Goal: Information Seeking & Learning: Learn about a topic

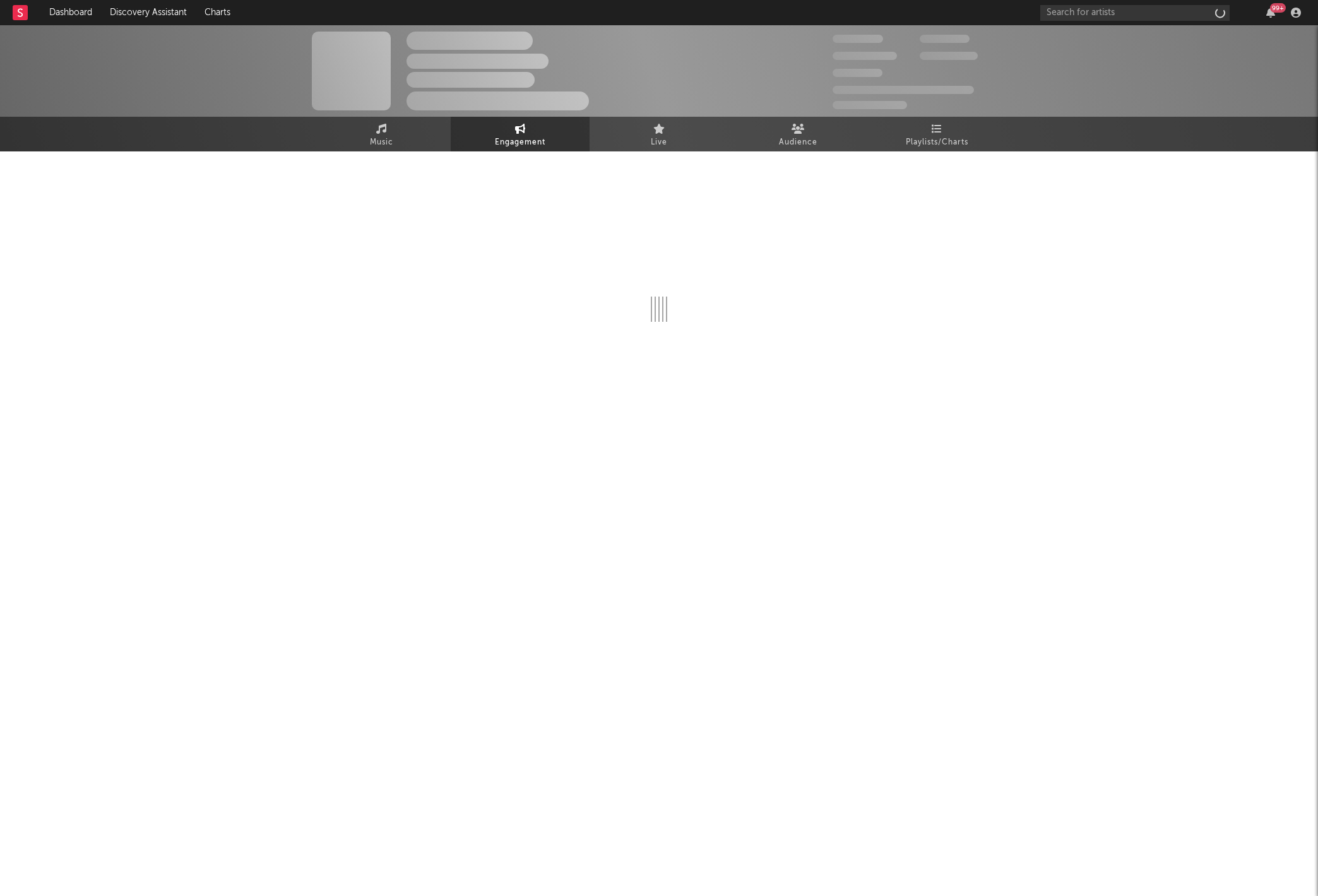
select select "1w"
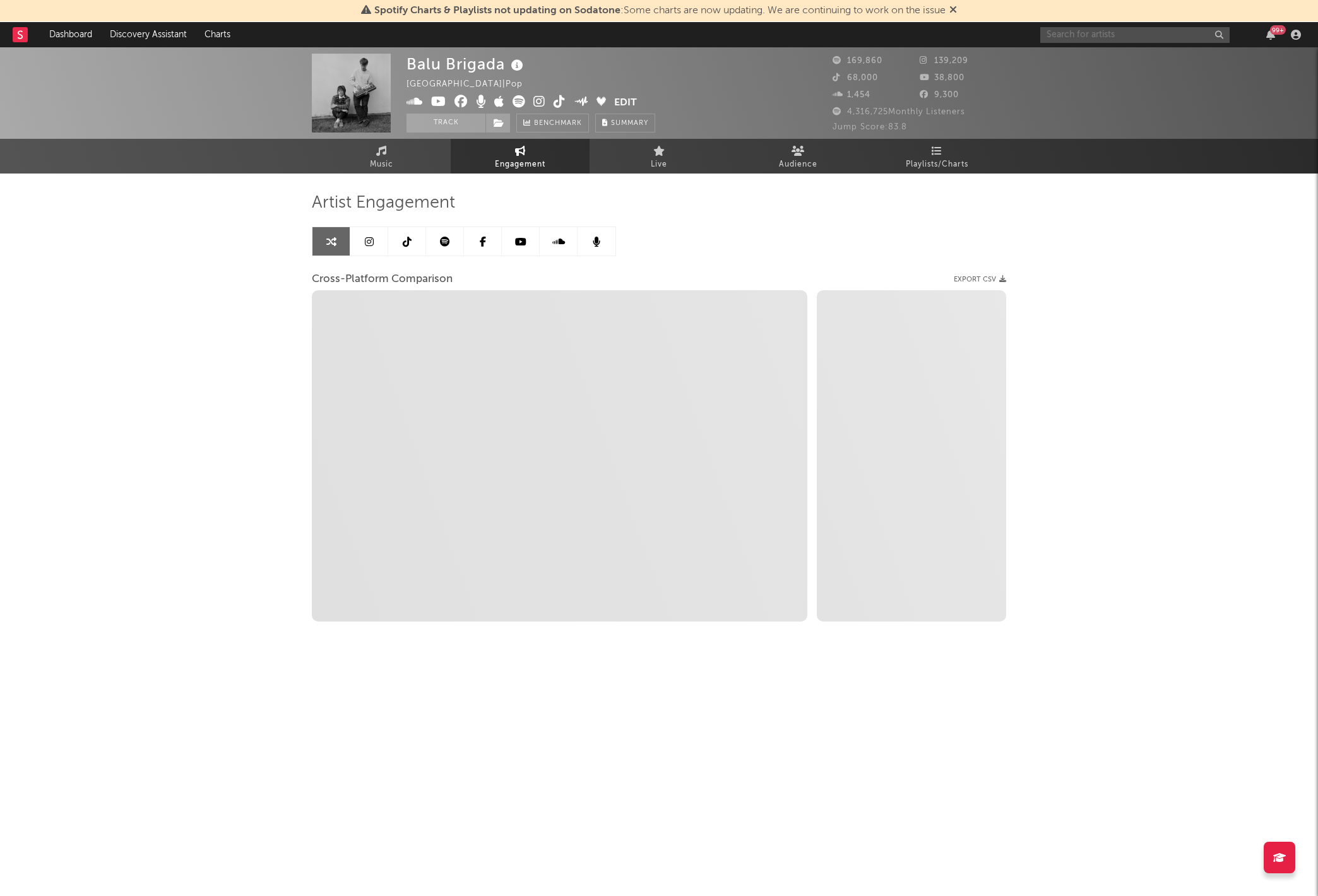
click at [1117, 27] on input "text" at bounding box center [1135, 35] width 189 height 16
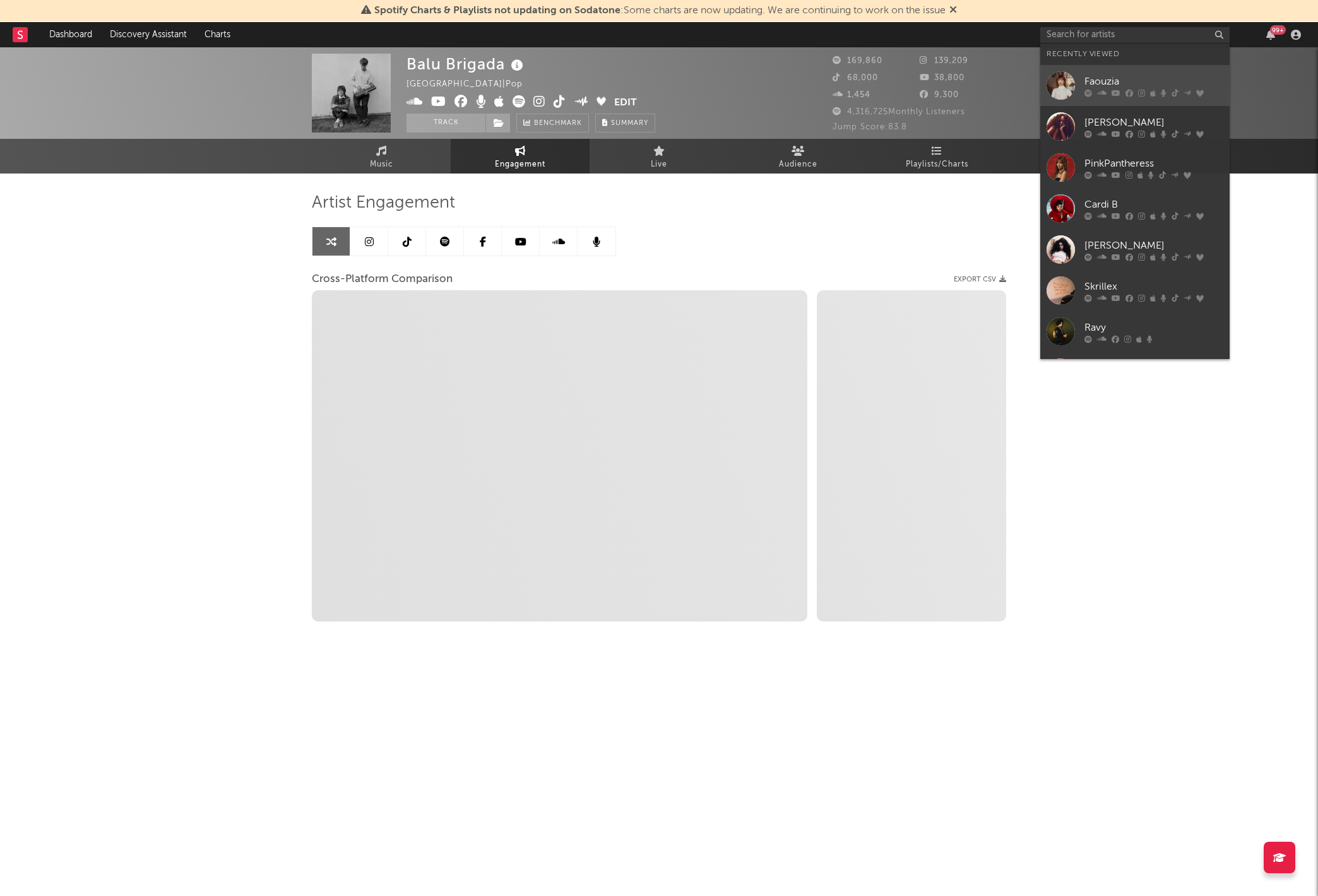
click at [1120, 83] on div "Faouzia" at bounding box center [1153, 82] width 139 height 15
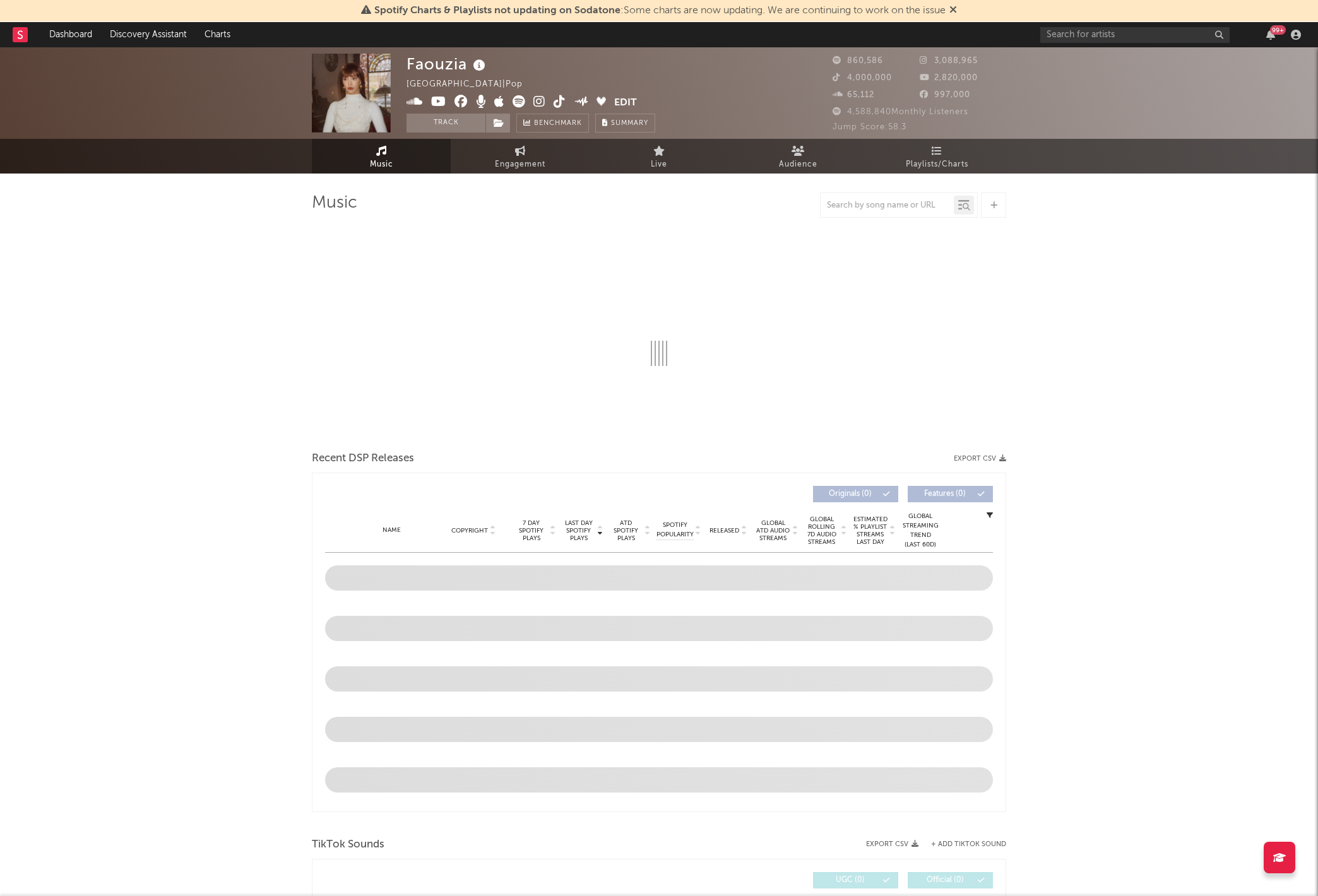
select select "6m"
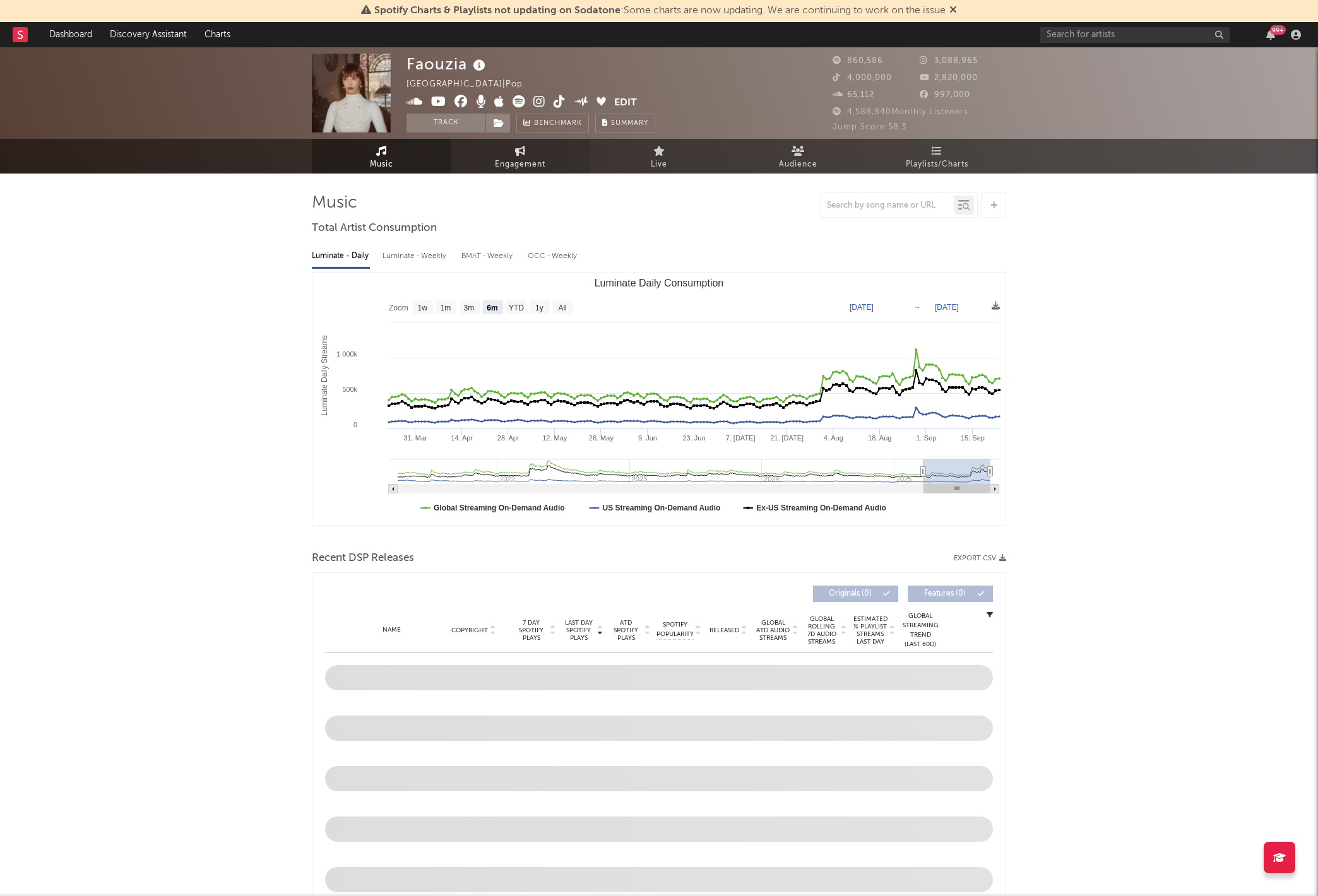
click at [516, 160] on span "Engagement" at bounding box center [519, 165] width 51 height 15
select select "1w"
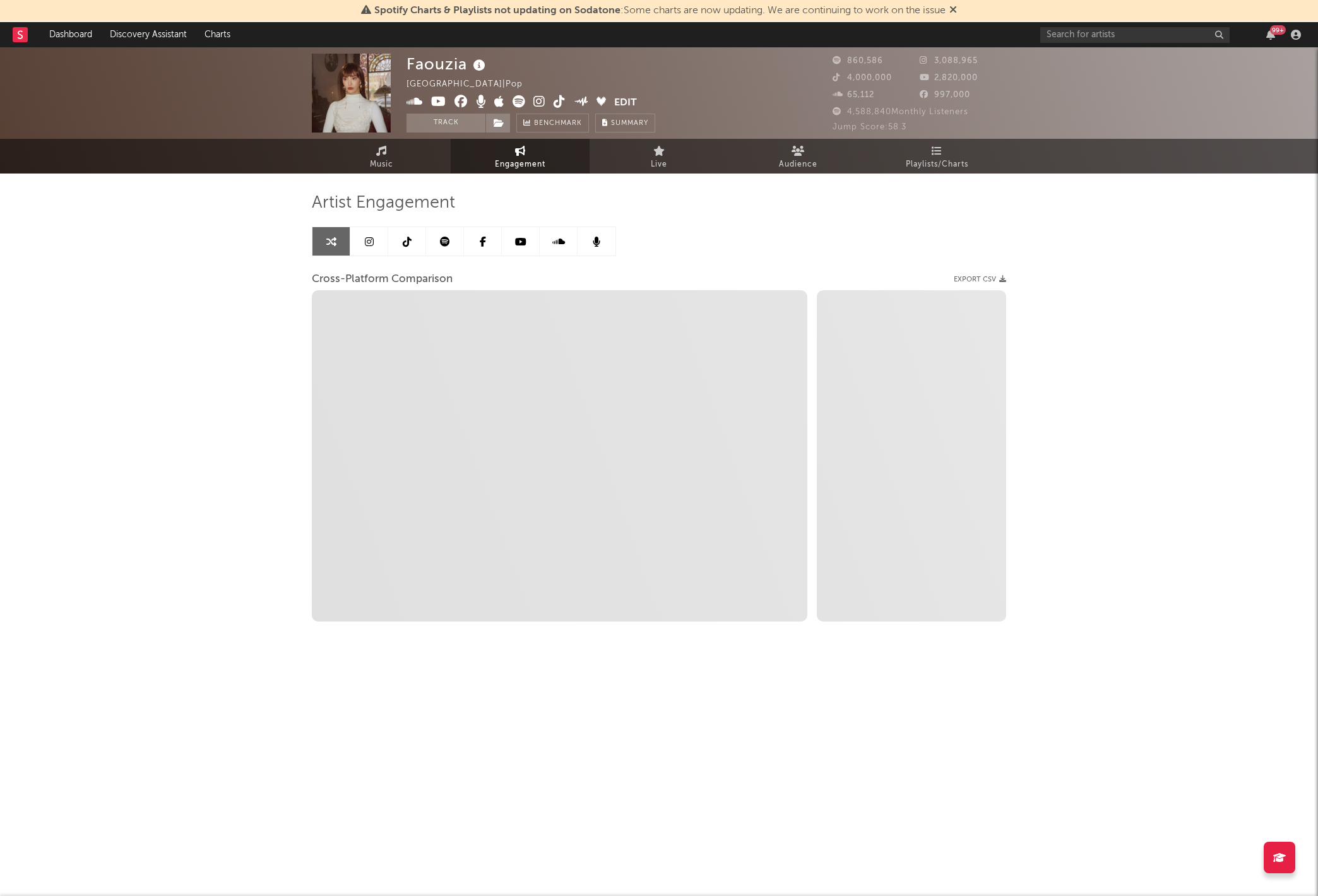
select select "1m"
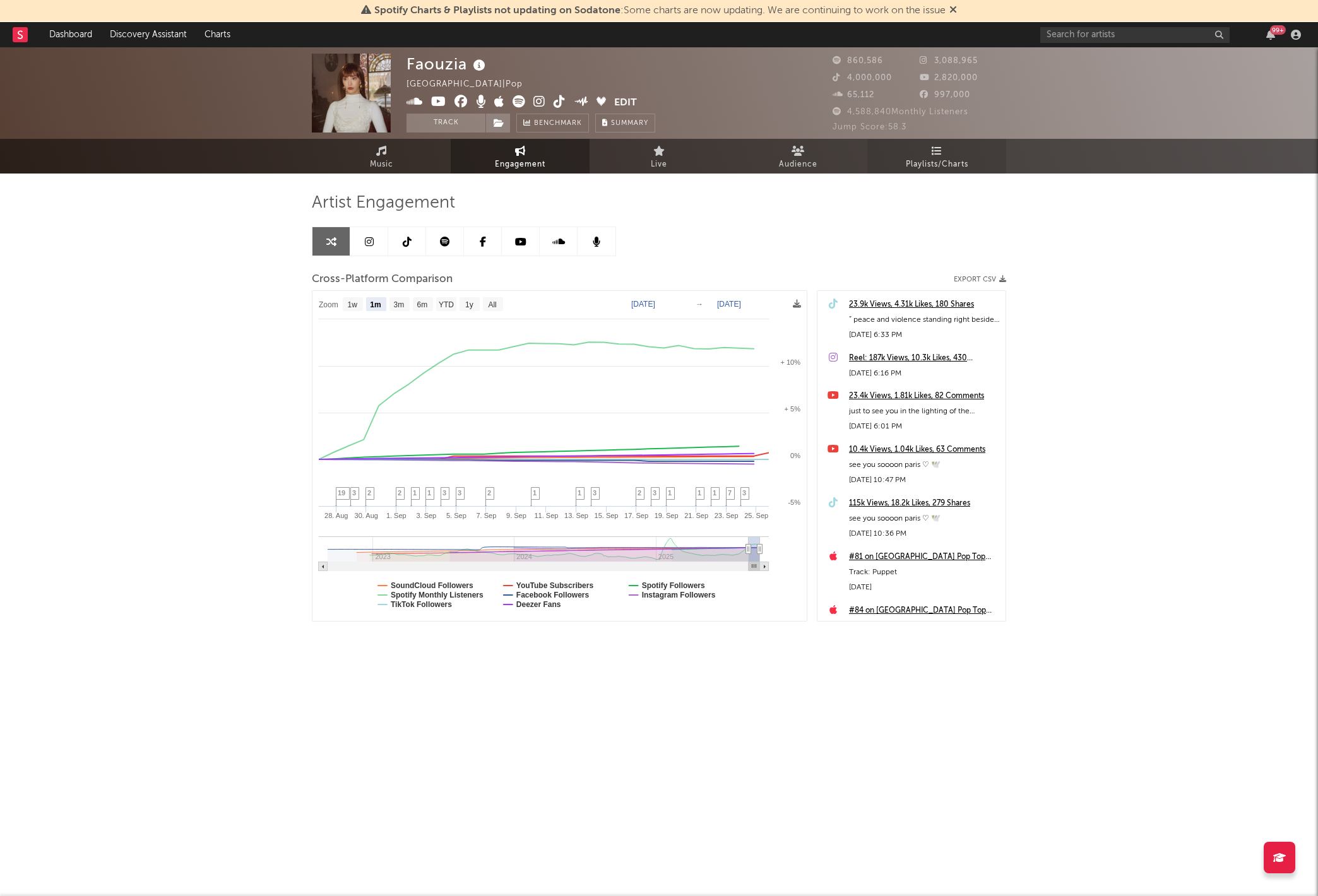
click at [929, 155] on link "Playlists/Charts" at bounding box center [937, 156] width 139 height 35
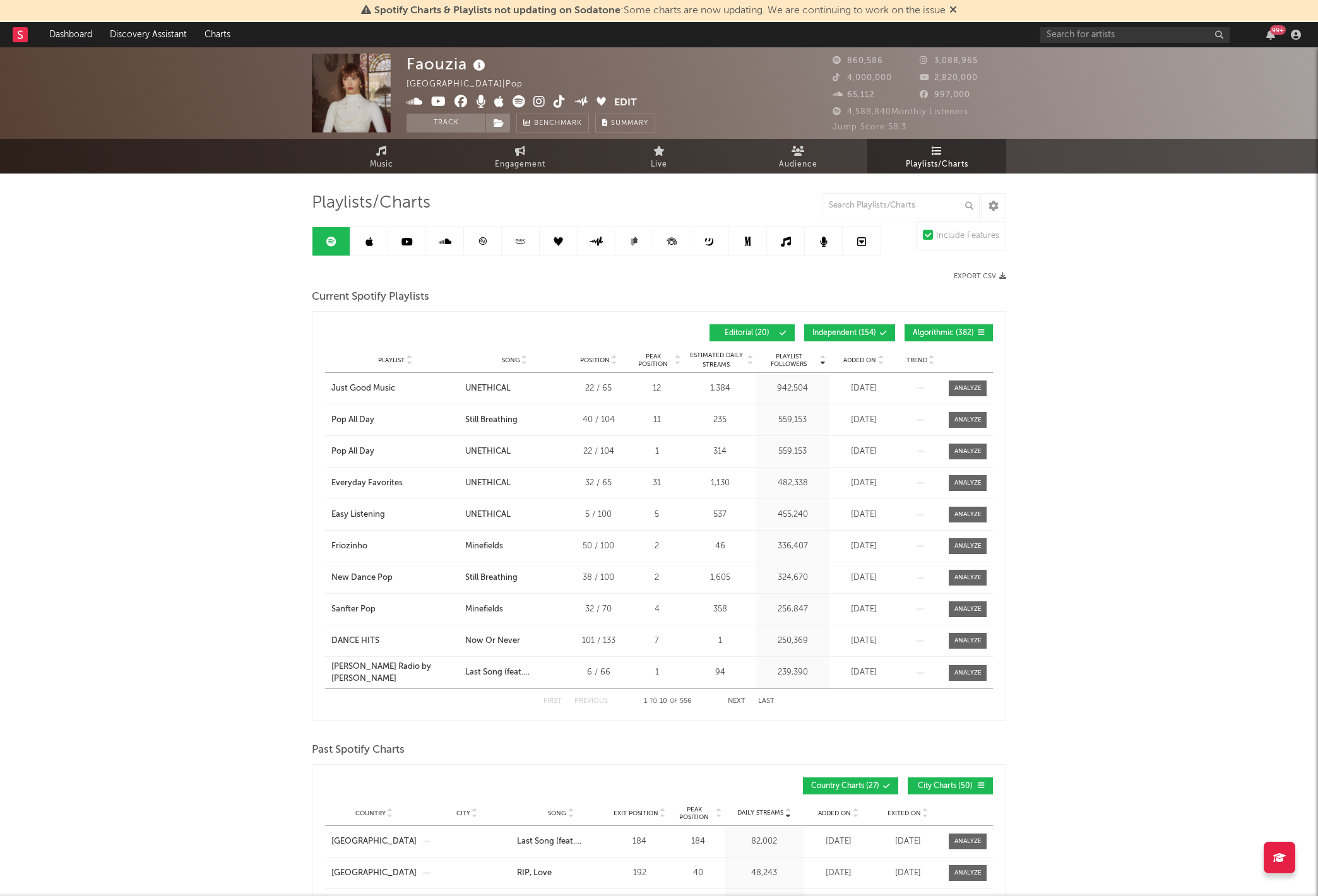
click at [508, 361] on span "Song" at bounding box center [511, 360] width 18 height 8
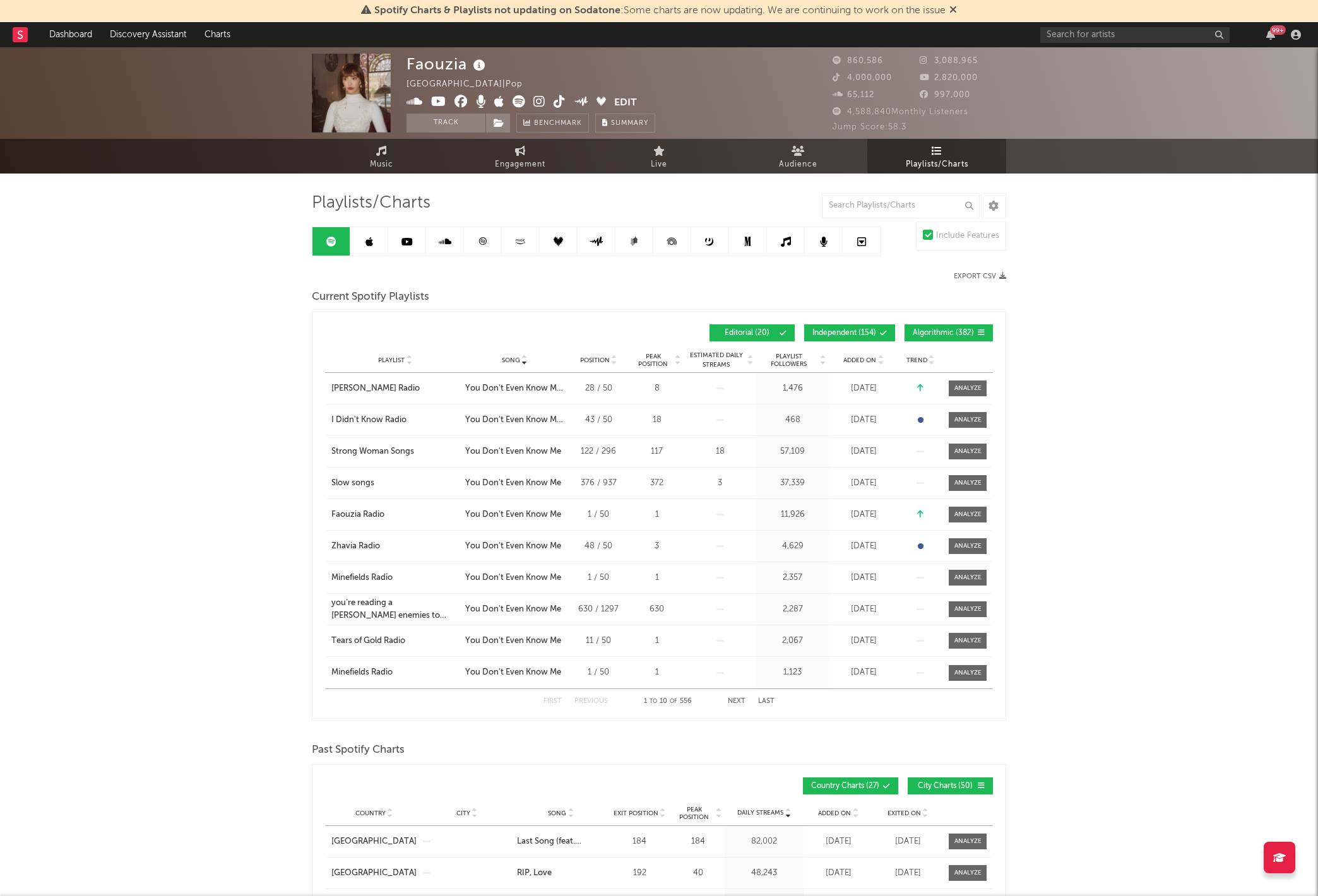
click at [508, 361] on span "Song" at bounding box center [511, 360] width 18 height 8
click at [846, 364] on div "Added On" at bounding box center [864, 360] width 63 height 10
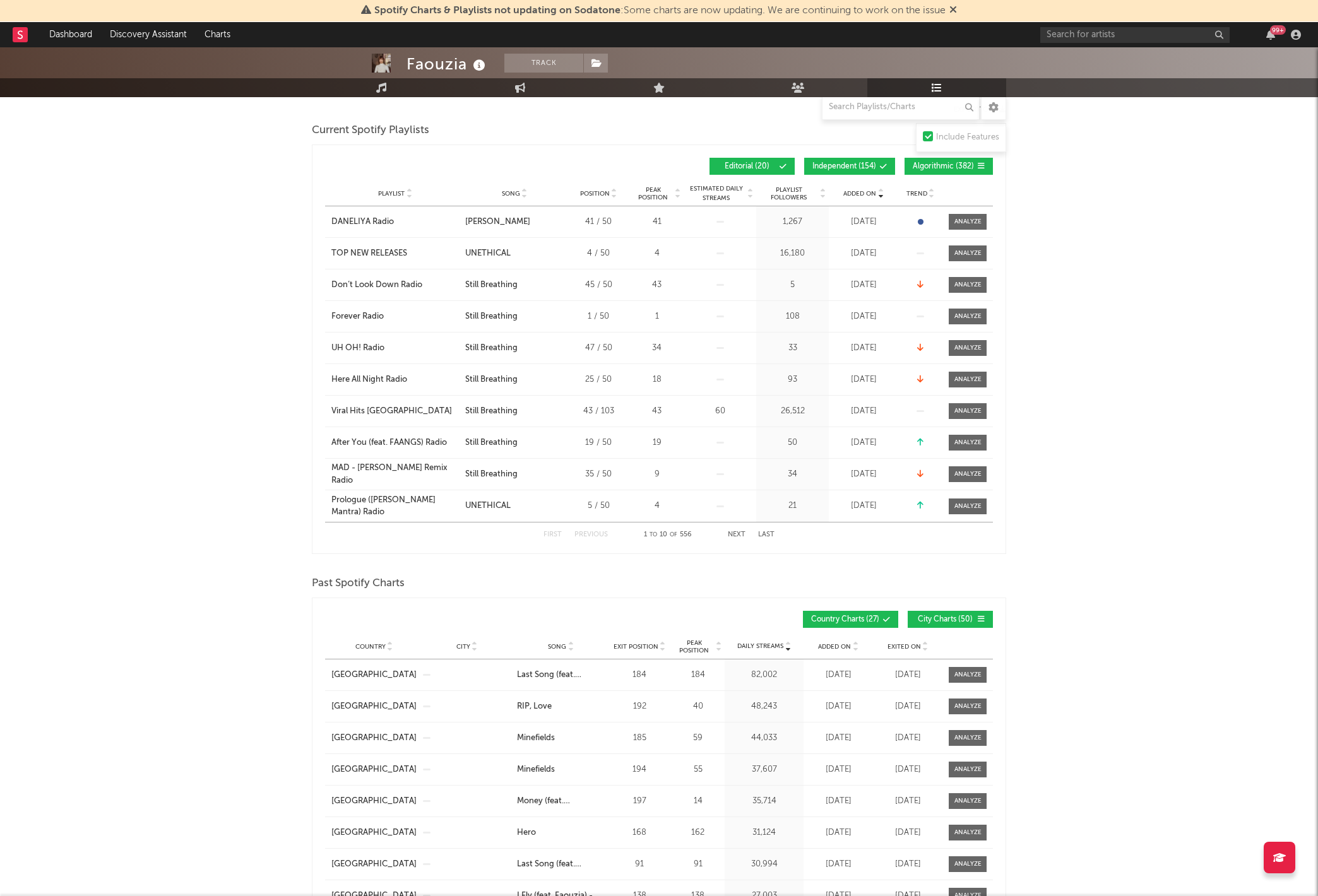
scroll to position [294, 0]
